Goal: Task Accomplishment & Management: Manage account settings

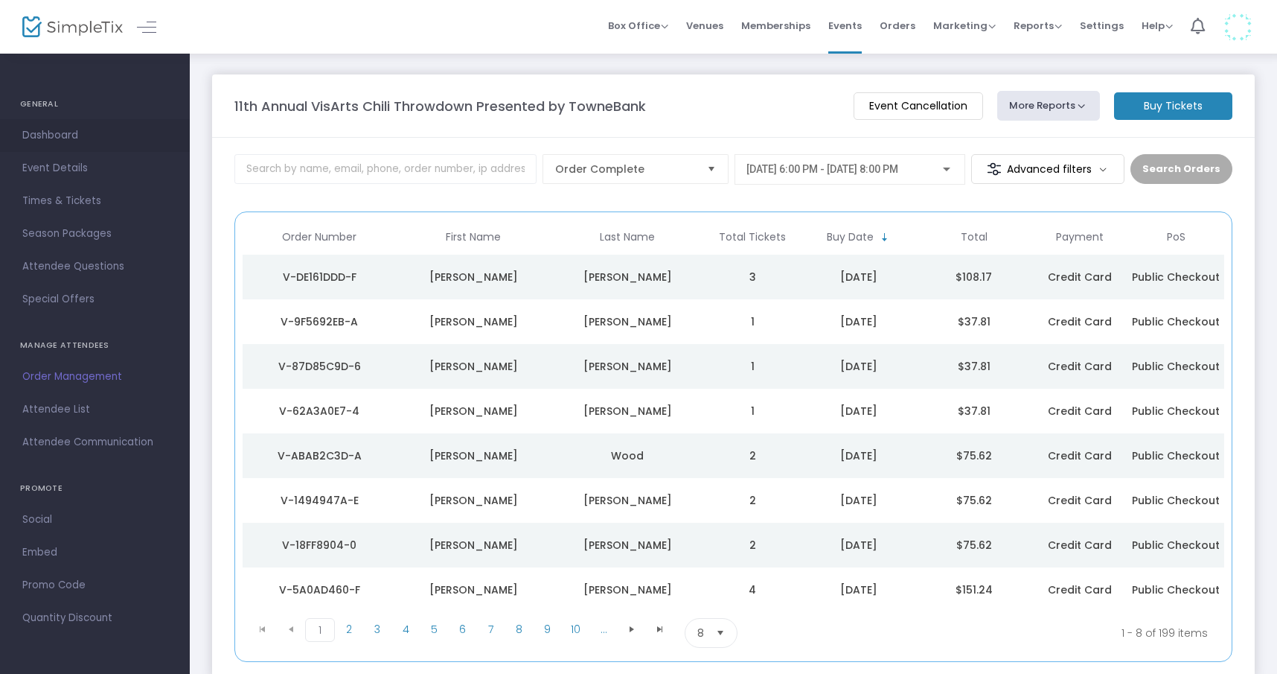
click at [70, 134] on span "Dashboard" at bounding box center [94, 135] width 145 height 19
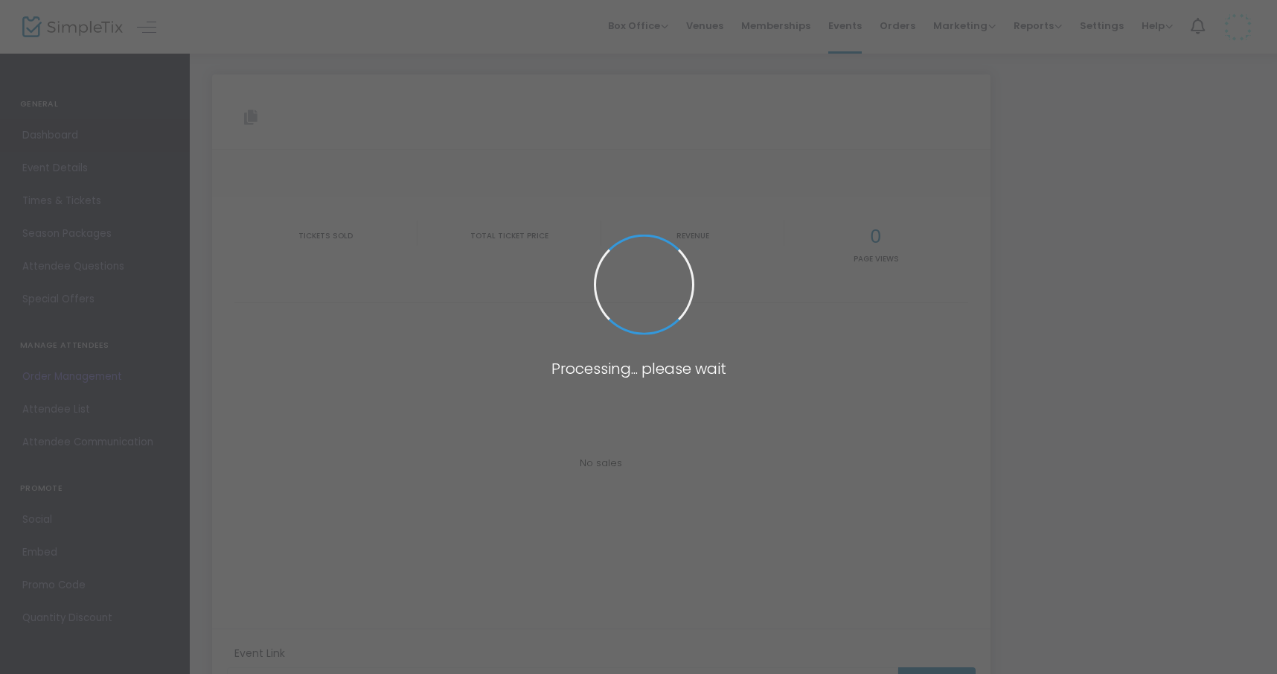
type input "[URL][DOMAIN_NAME]"
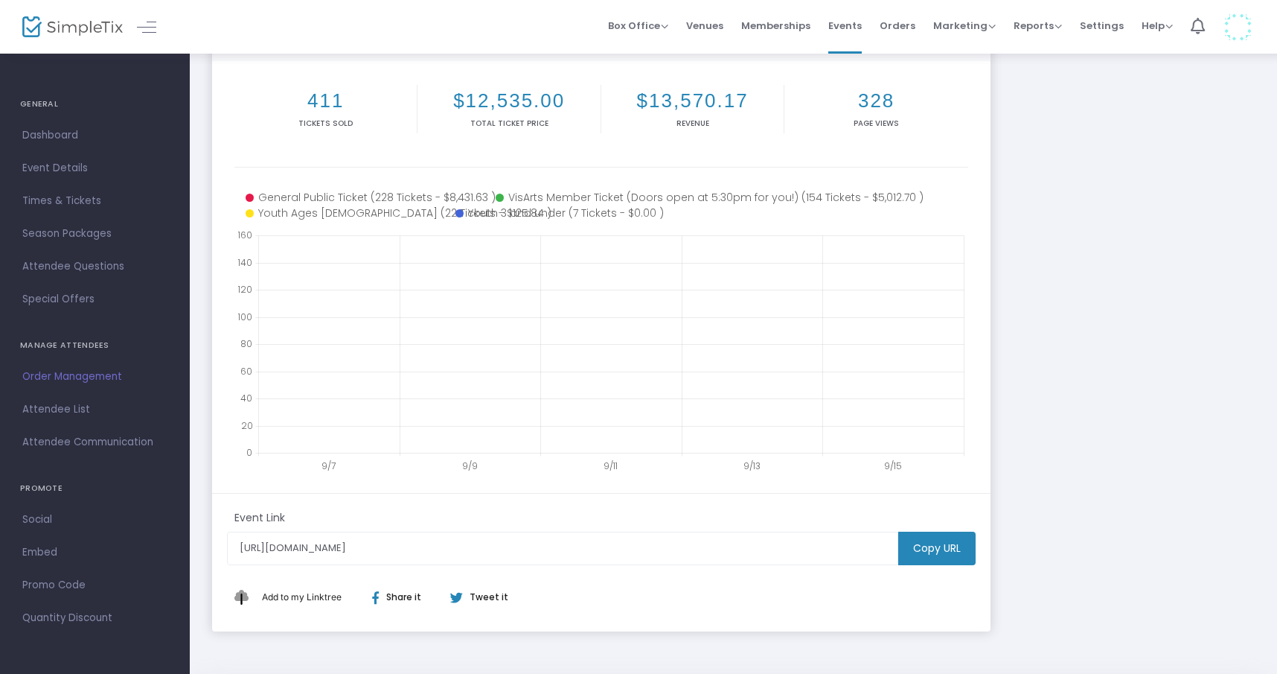
scroll to position [188, 0]
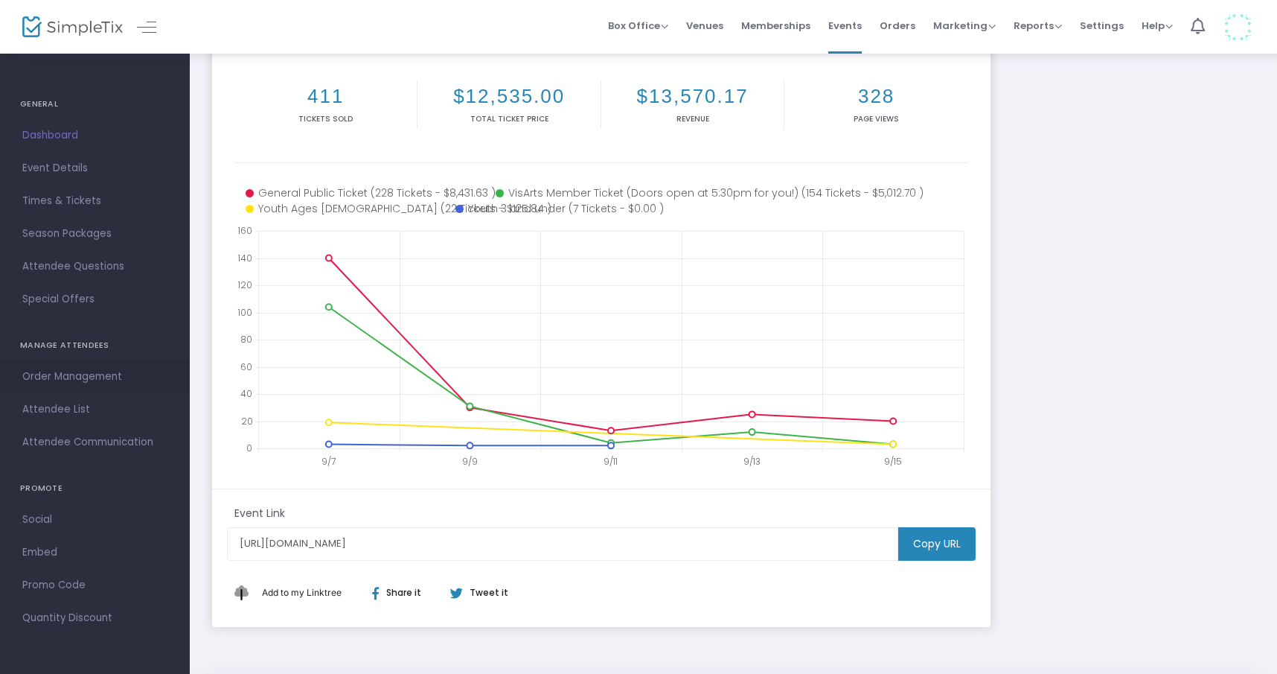
click at [80, 386] on link "Order Management" at bounding box center [95, 376] width 190 height 33
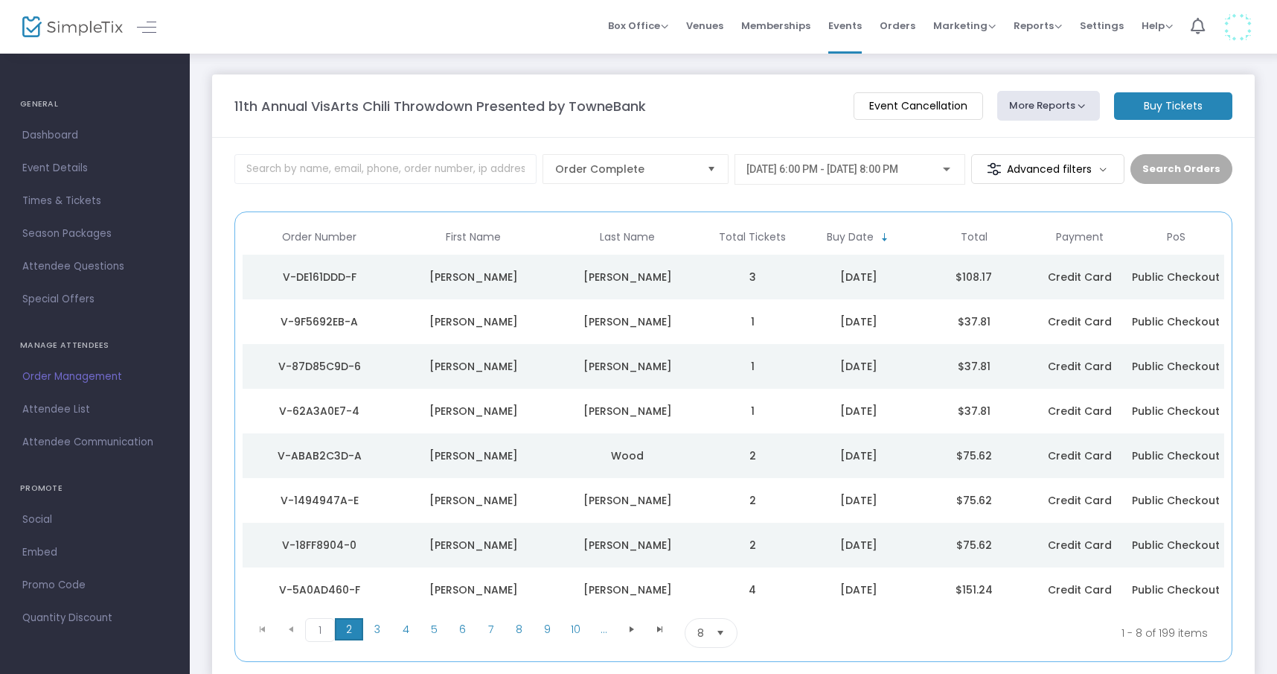
click at [355, 628] on span "2" at bounding box center [349, 629] width 28 height 22
